Goal: Find specific page/section: Find specific page/section

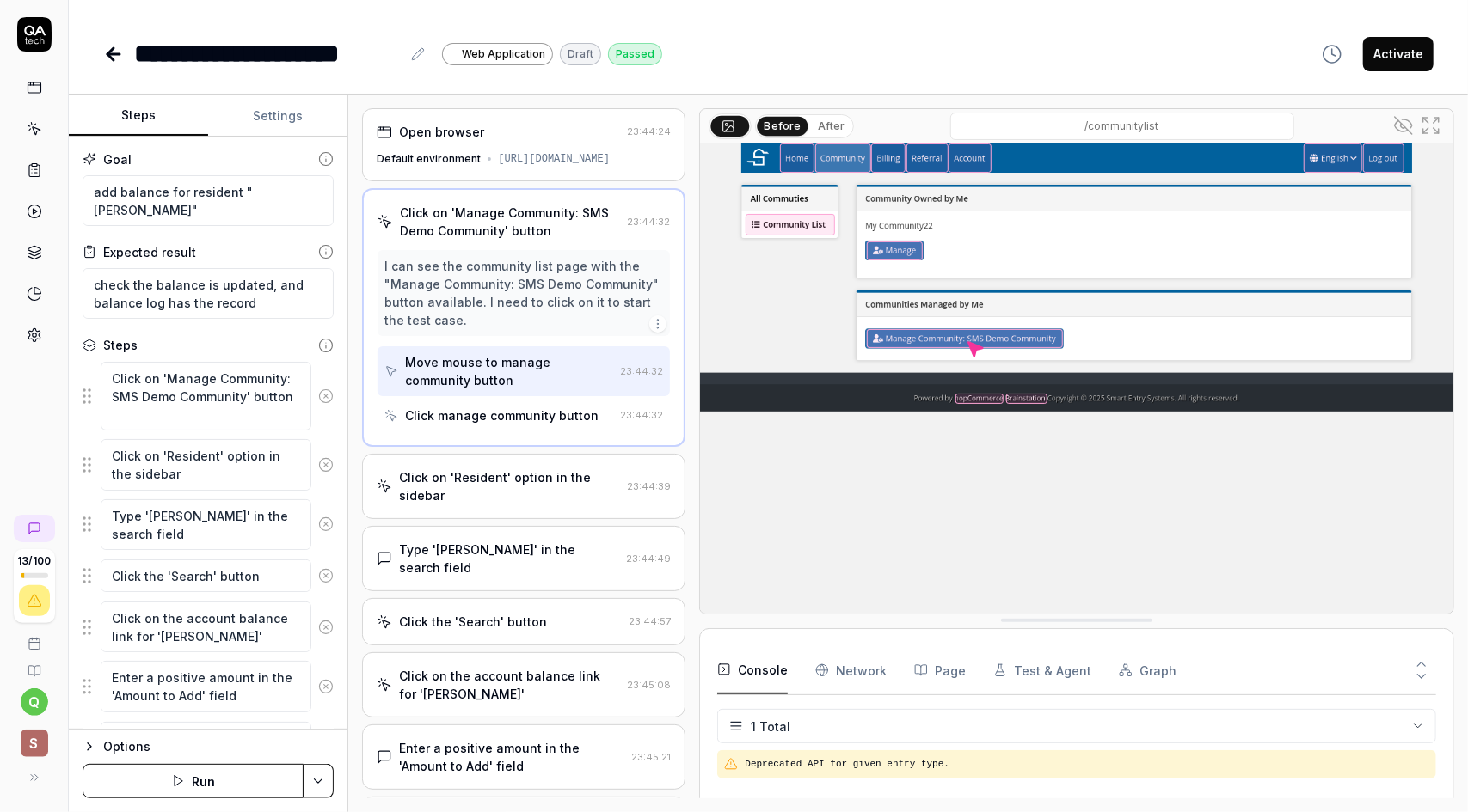
type textarea "*"
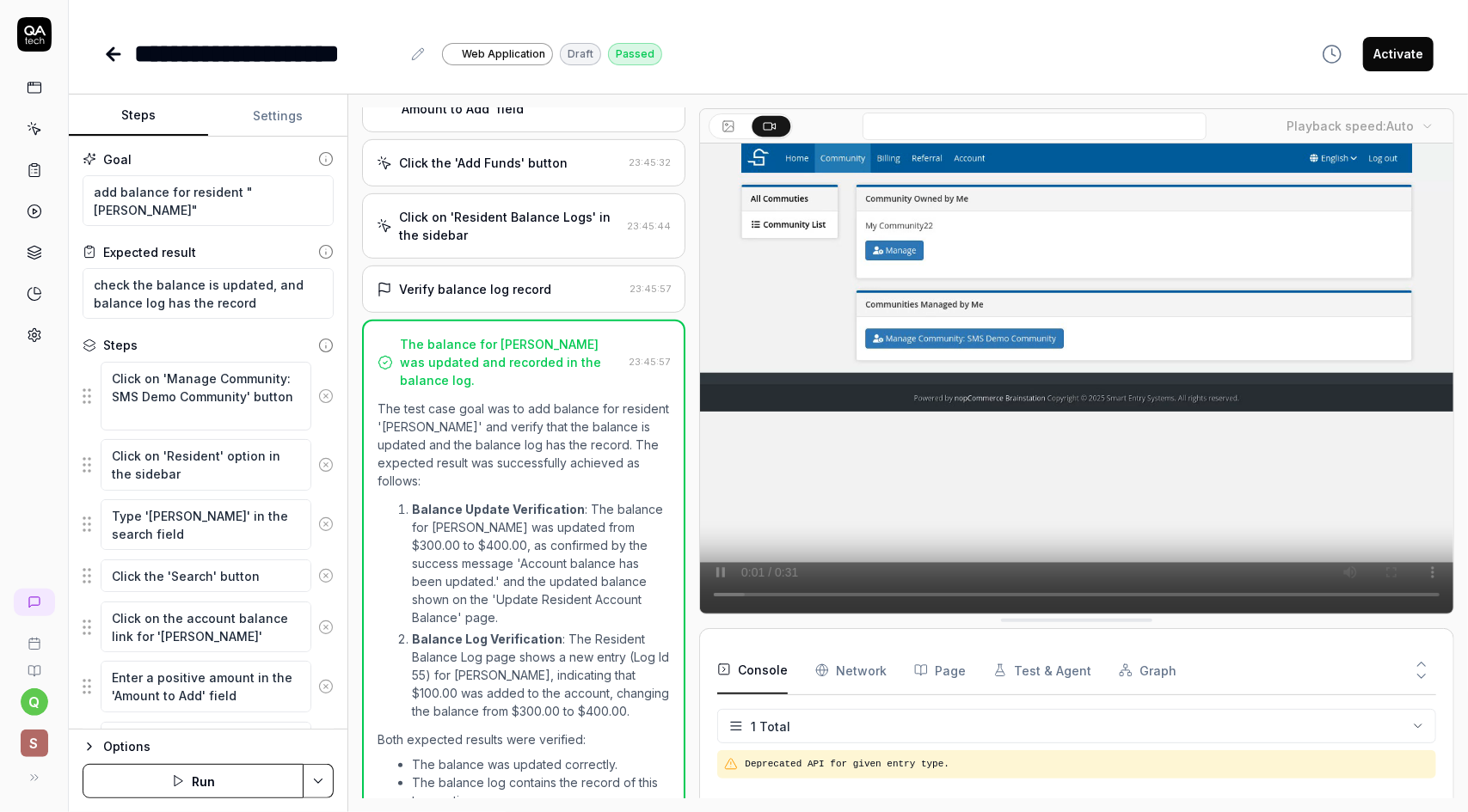
scroll to position [402, 0]
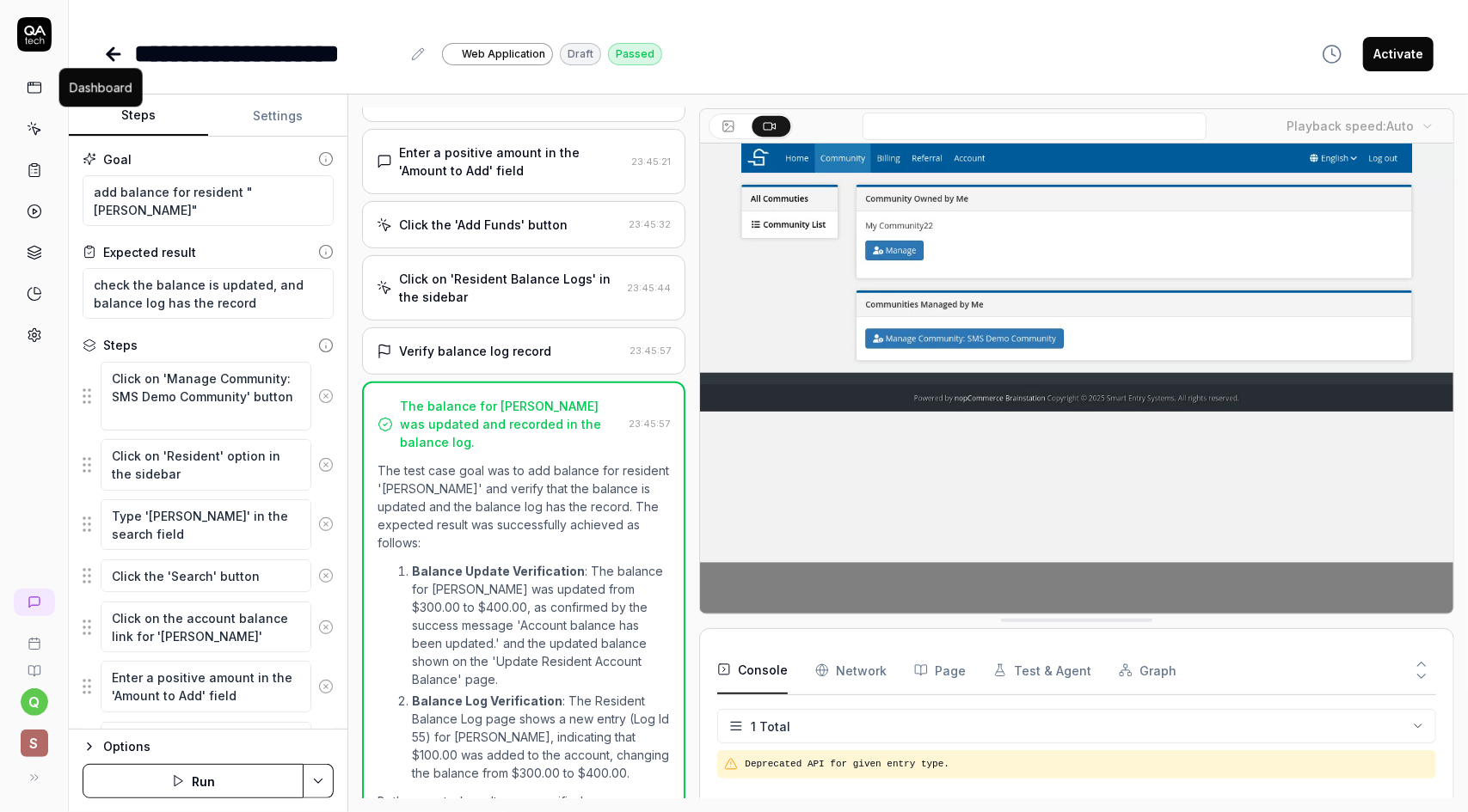
click at [29, 89] on icon at bounding box center [35, 88] width 16 height 16
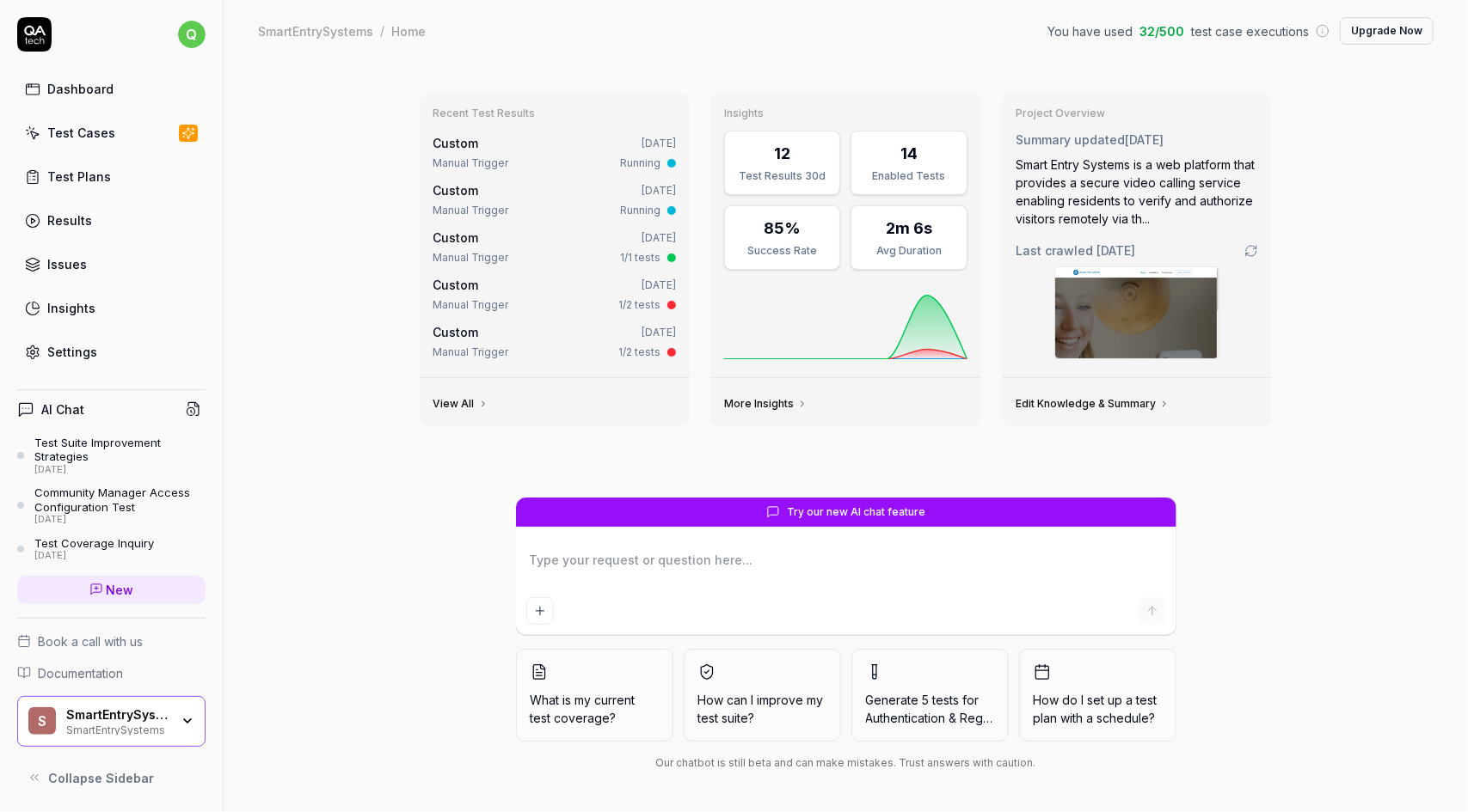
type textarea "*"
click at [90, 134] on div "Test Cases" at bounding box center [81, 133] width 68 height 18
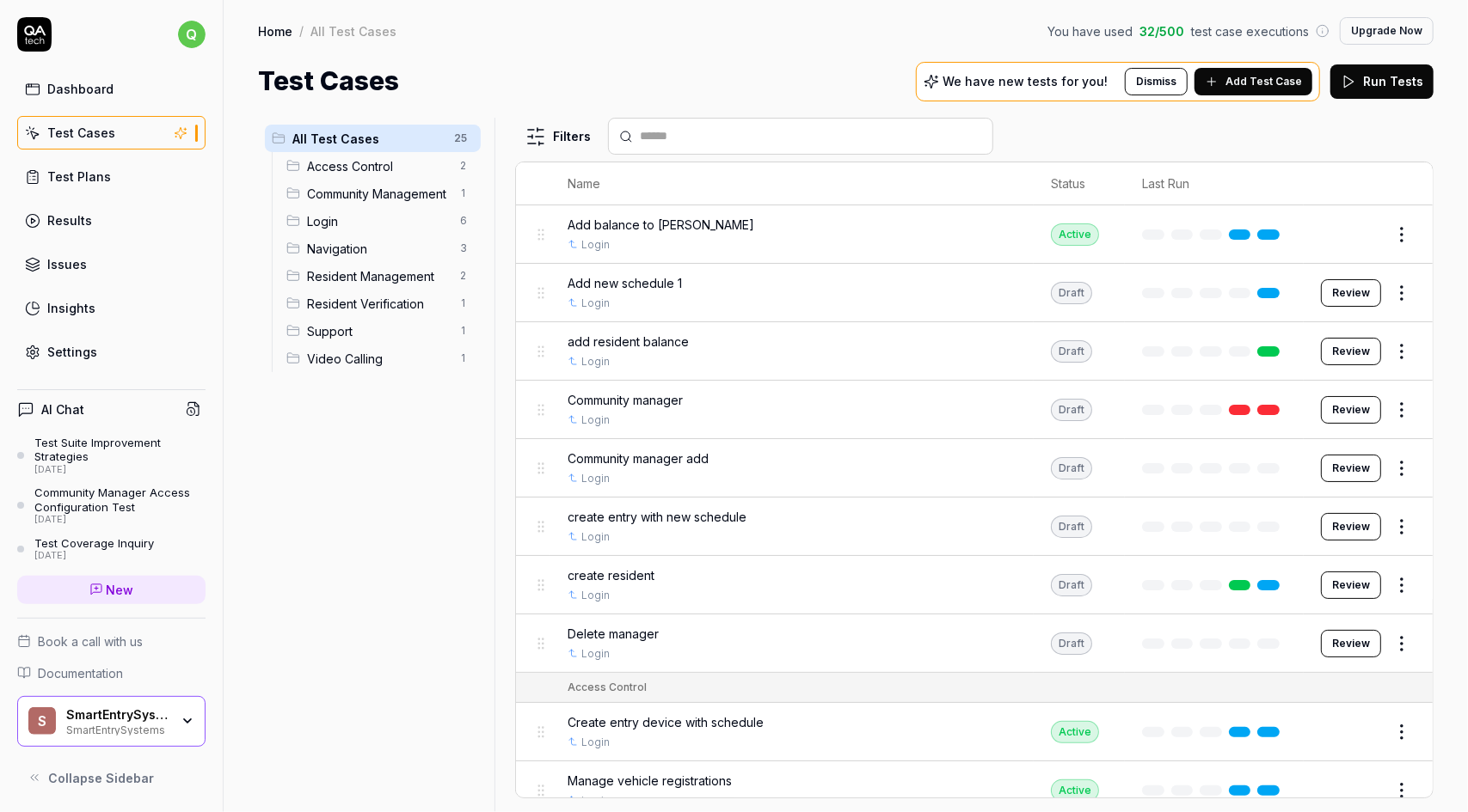
click at [117, 785] on span "Collapse Sidebar" at bounding box center [101, 777] width 106 height 18
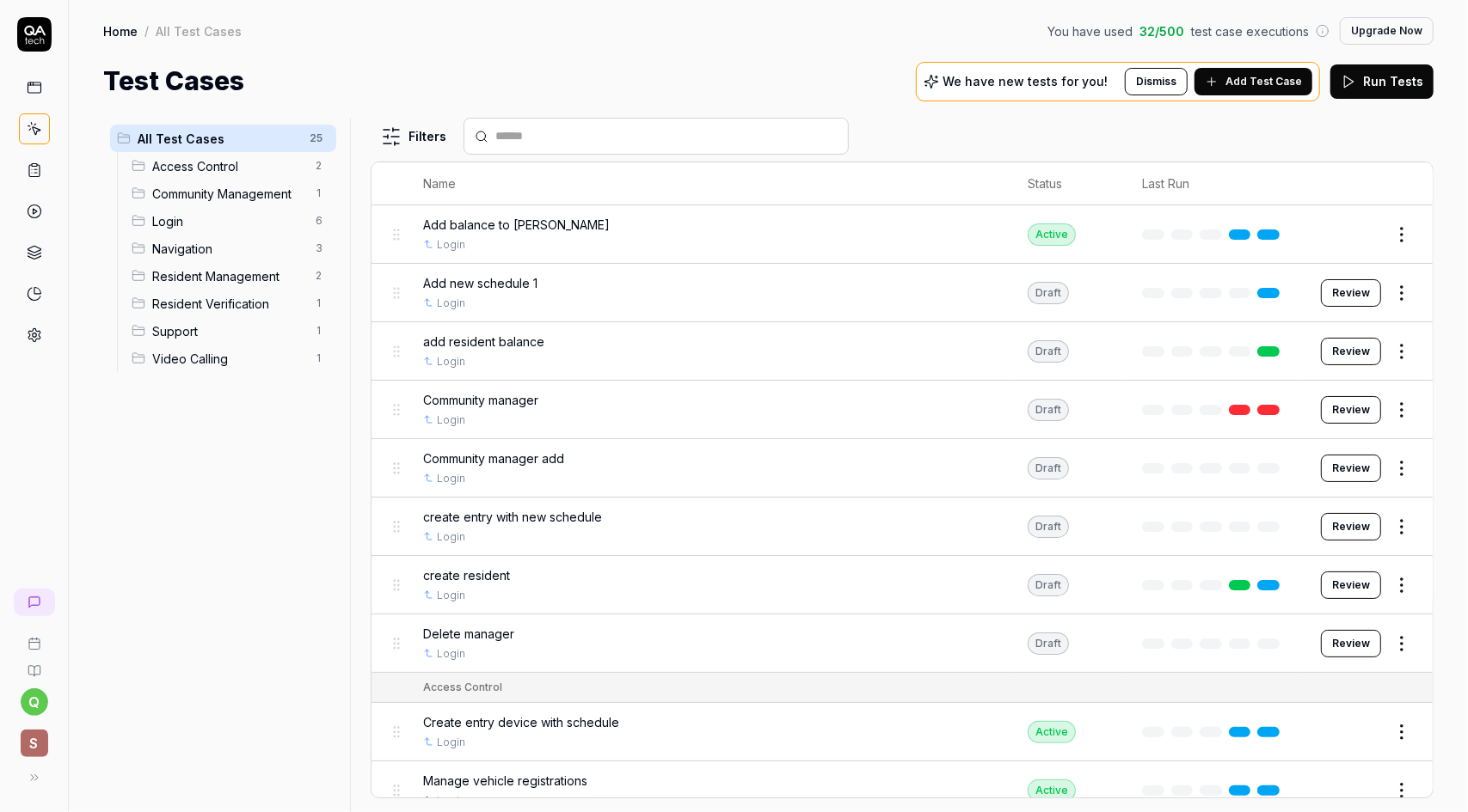
click at [354, 257] on div at bounding box center [357, 465] width 21 height 694
click at [346, 394] on div at bounding box center [354, 465] width 21 height 694
click at [27, 289] on icon at bounding box center [33, 294] width 12 height 12
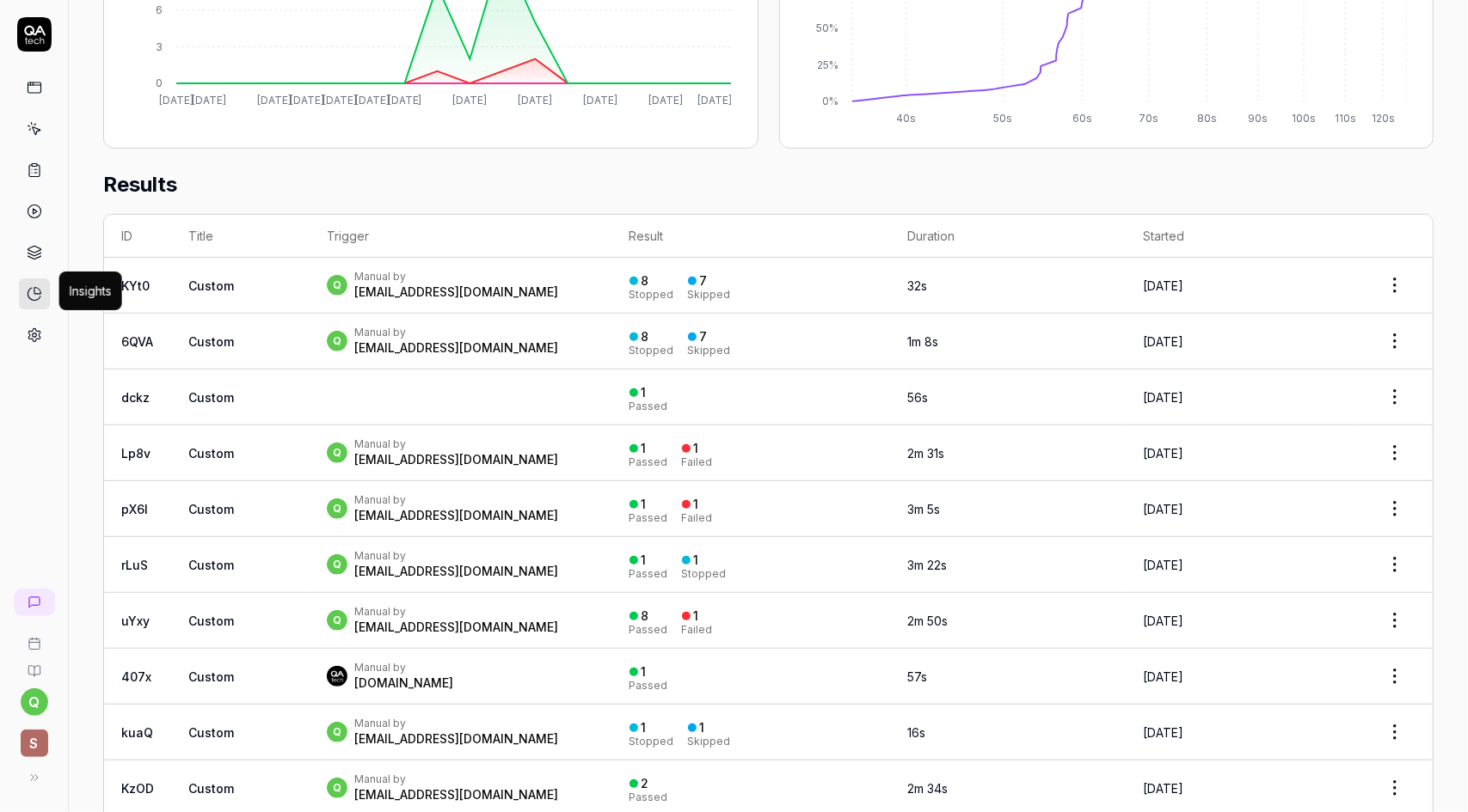
scroll to position [430, 0]
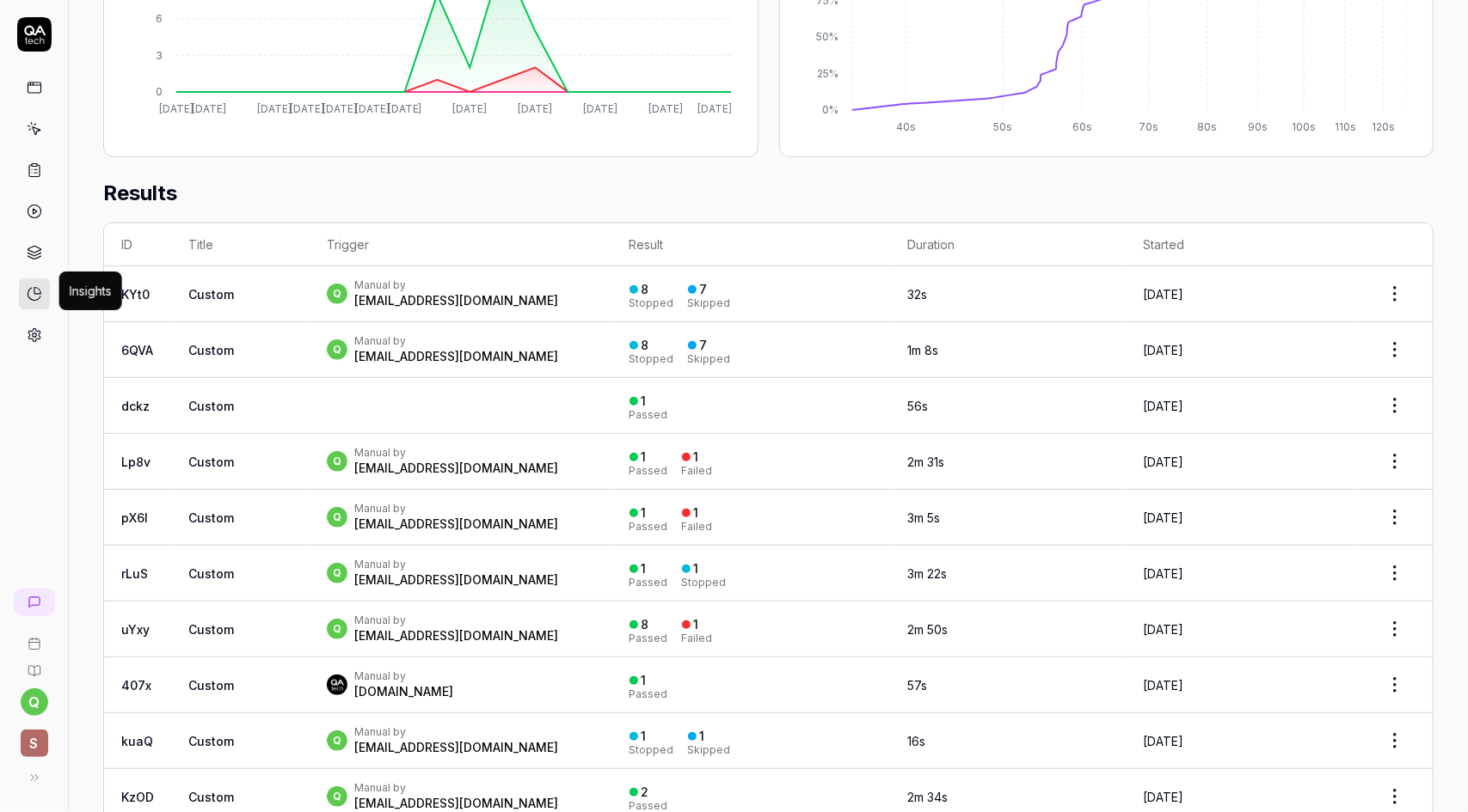
click at [363, 191] on h2 "Results" at bounding box center [769, 201] width 1331 height 45
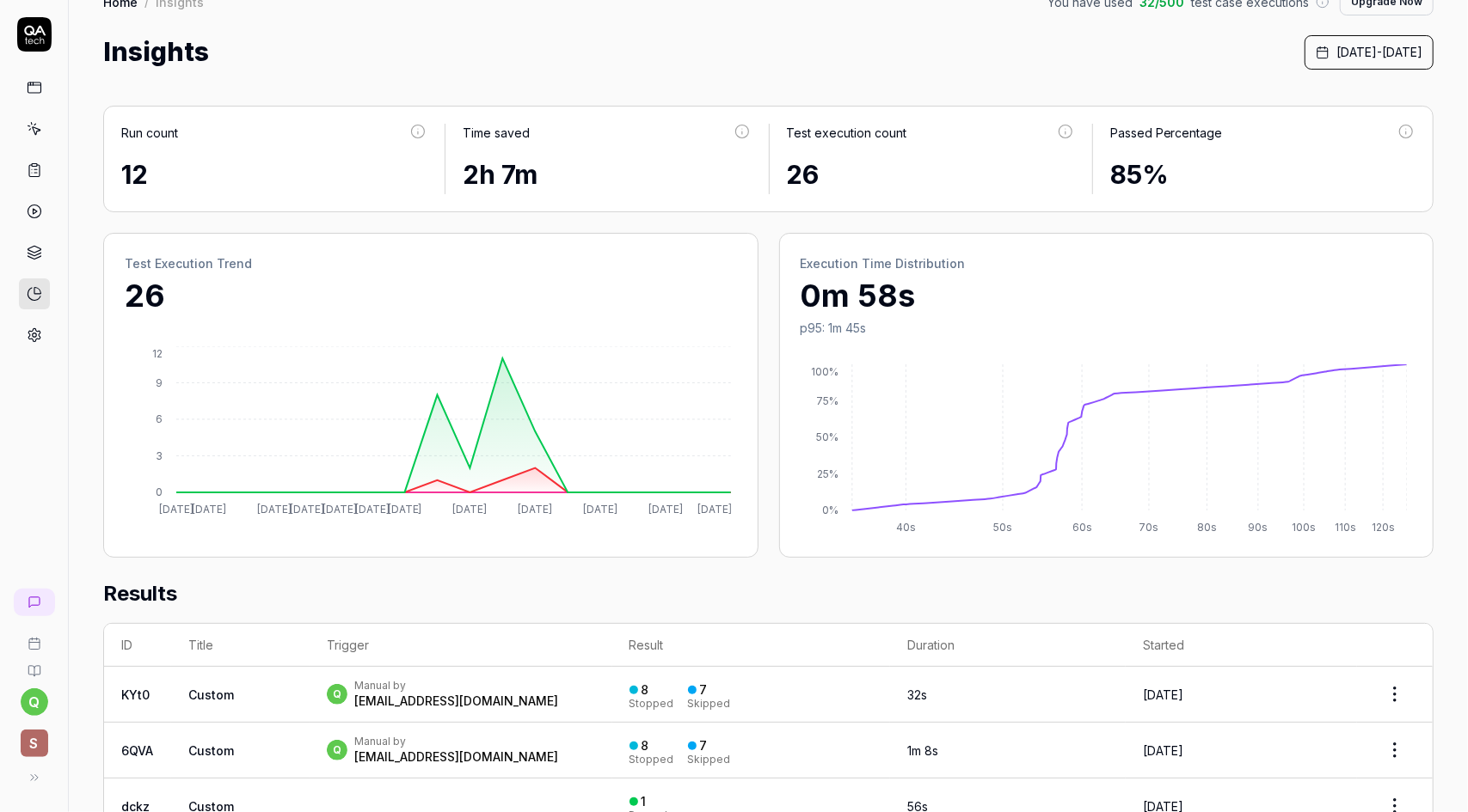
scroll to position [0, 0]
